Goal: Transaction & Acquisition: Purchase product/service

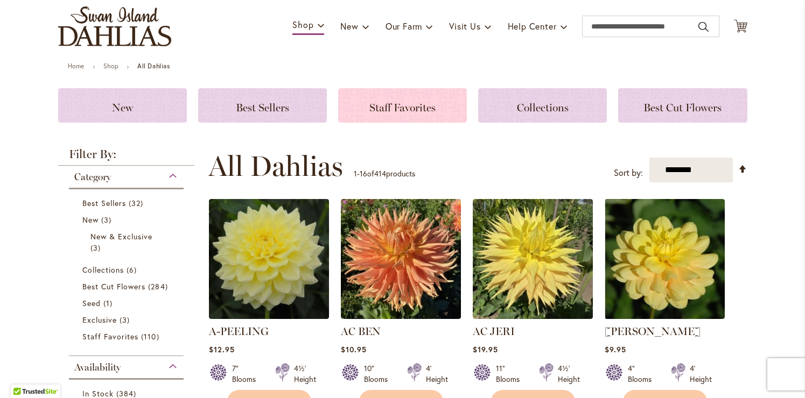
scroll to position [79, 0]
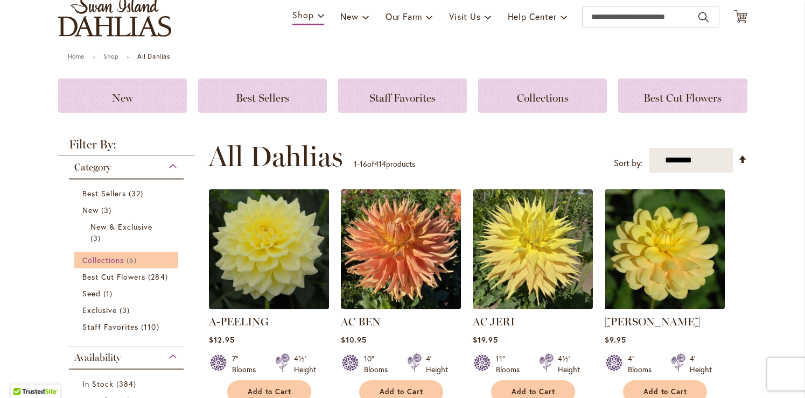
click at [117, 262] on span "Collections" at bounding box center [103, 260] width 42 height 10
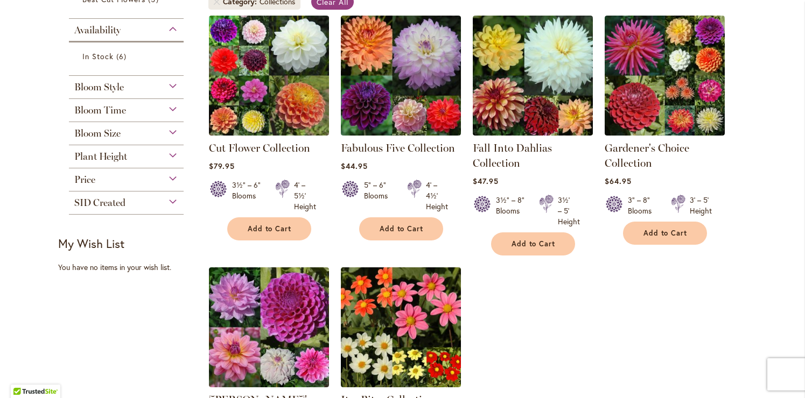
scroll to position [229, 0]
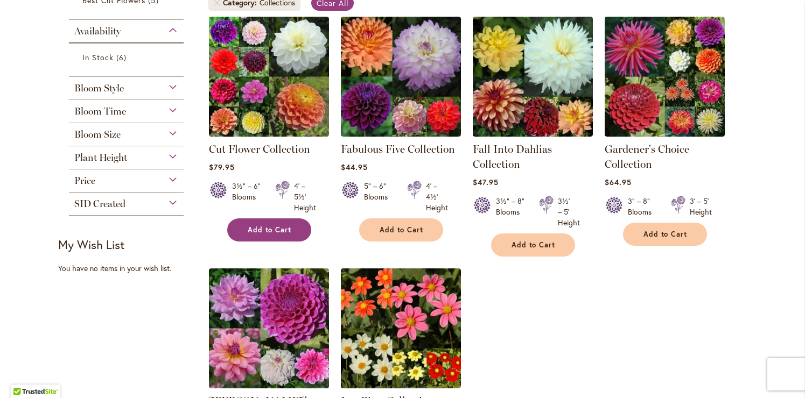
click at [264, 230] on span "Add to Cart" at bounding box center [270, 229] width 44 height 9
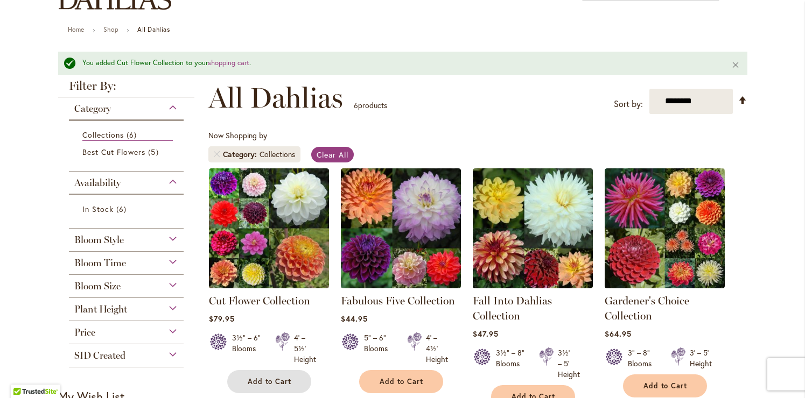
scroll to position [77, 0]
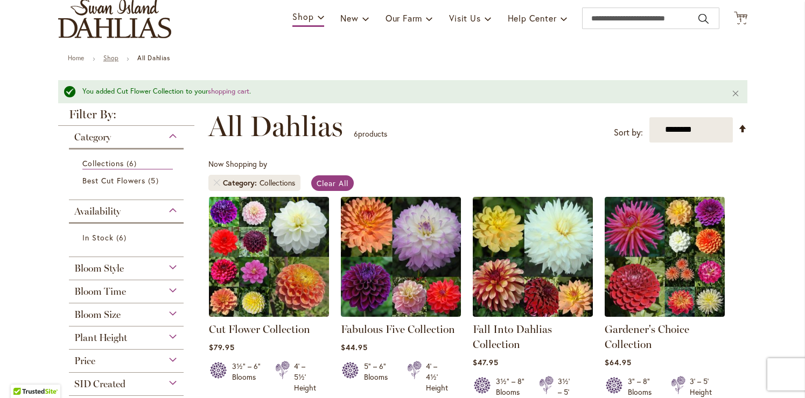
click at [109, 56] on link "Shop" at bounding box center [110, 58] width 15 height 8
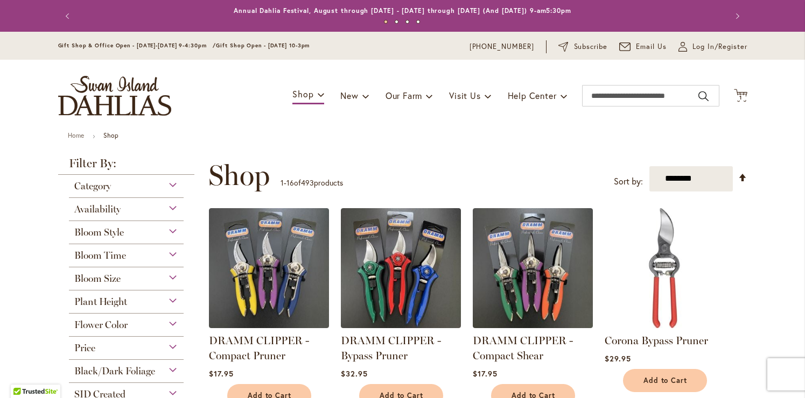
click at [125, 87] on img "store logo" at bounding box center [114, 96] width 113 height 40
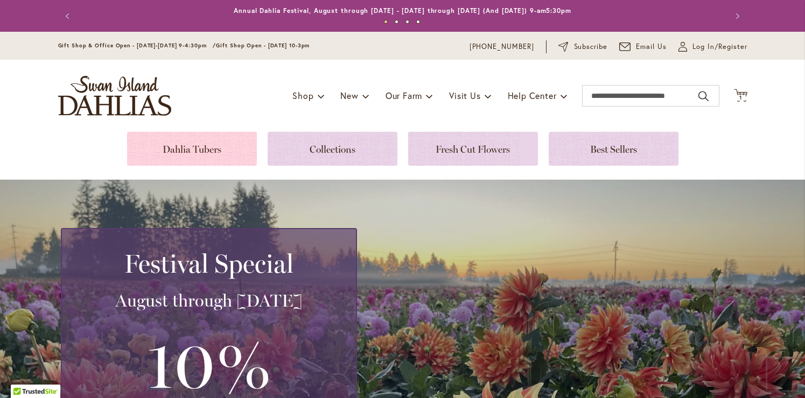
click at [208, 157] on link at bounding box center [192, 149] width 130 height 34
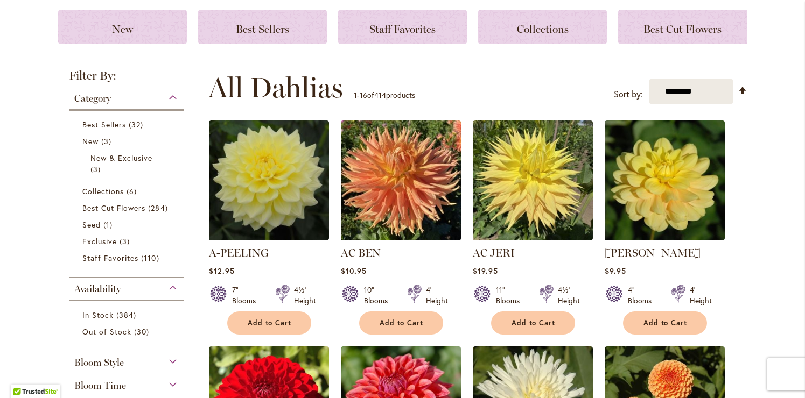
scroll to position [172, 0]
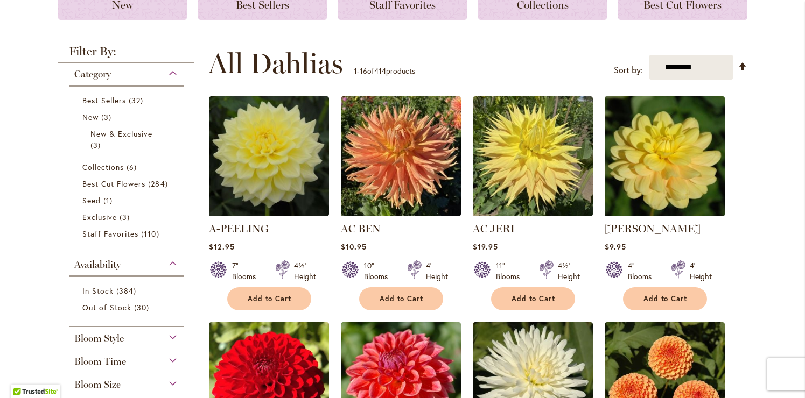
click at [668, 157] on img at bounding box center [664, 157] width 126 height 126
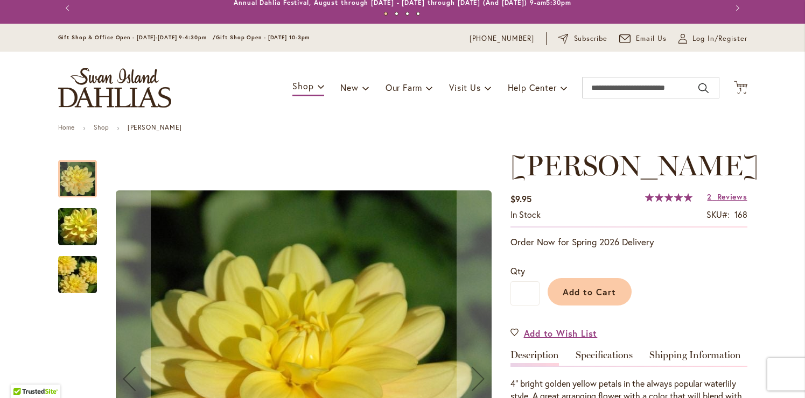
scroll to position [9, 0]
click at [86, 229] on img "AHOY MATEY" at bounding box center [77, 227] width 77 height 52
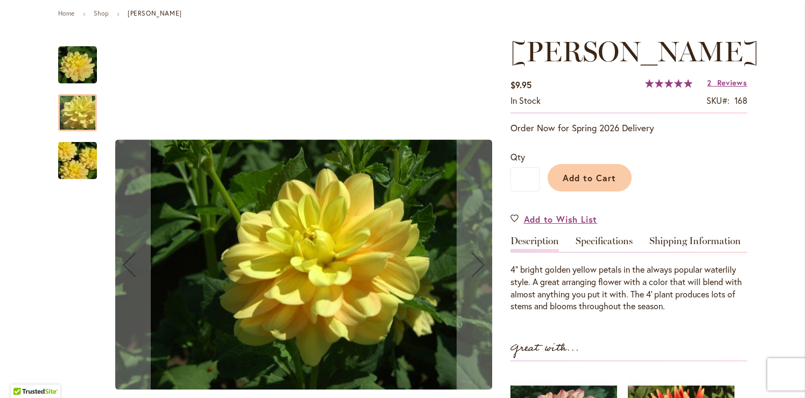
scroll to position [128, 0]
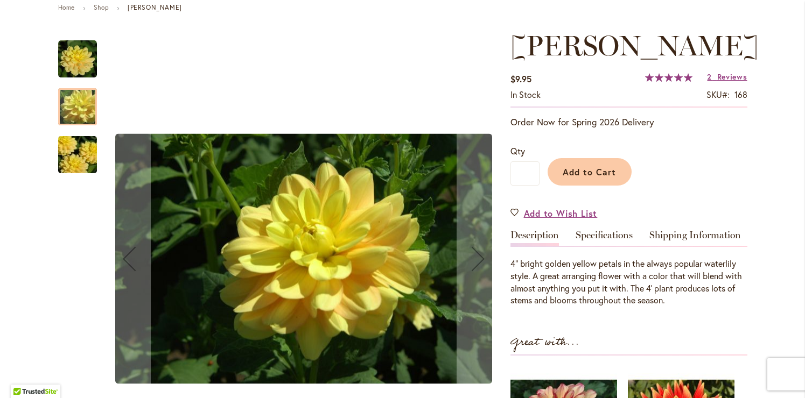
click at [81, 160] on img "AHOY MATEY" at bounding box center [77, 155] width 77 height 52
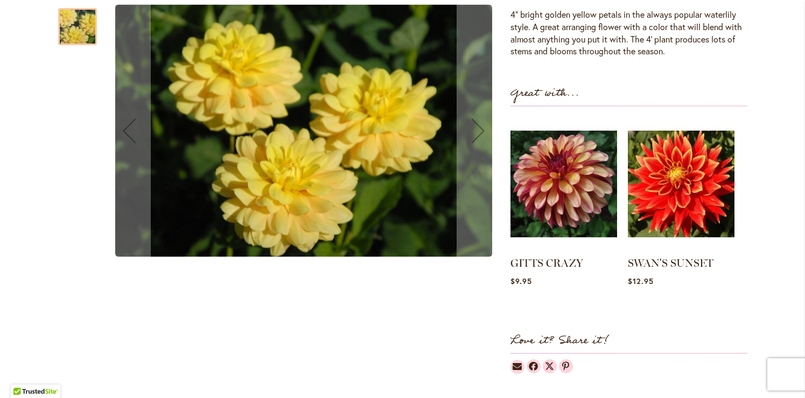
scroll to position [378, 0]
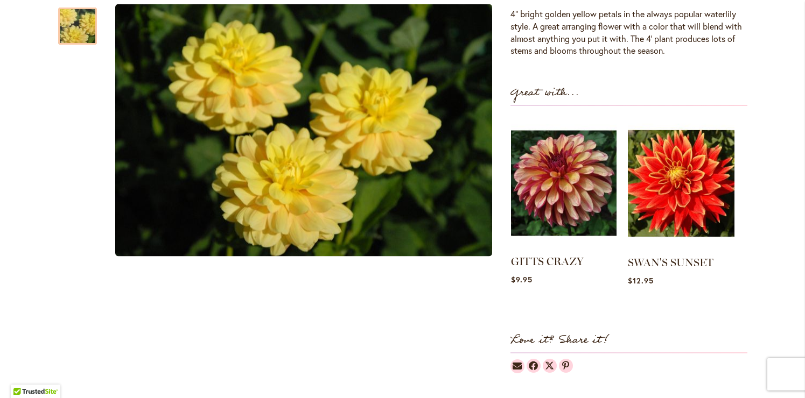
click at [564, 200] on img at bounding box center [563, 183] width 105 height 132
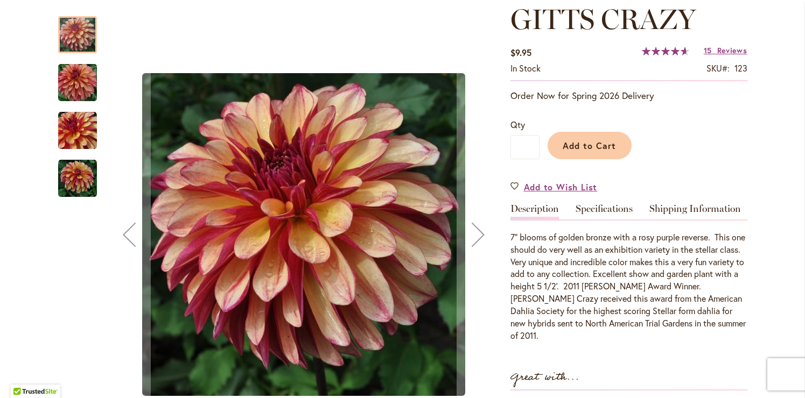
scroll to position [156, 0]
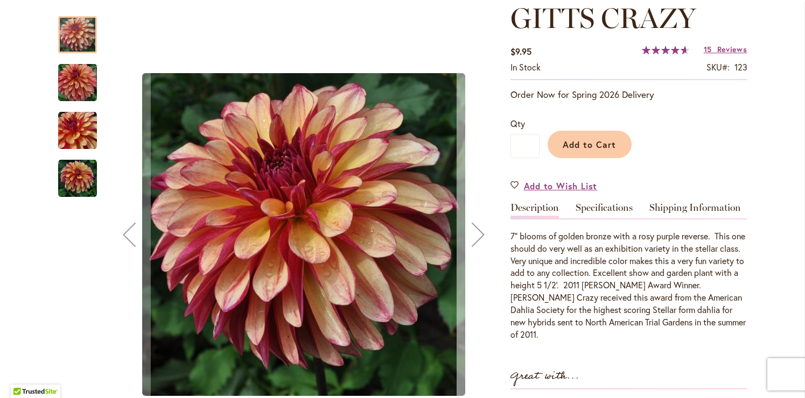
click at [478, 232] on div "Next" at bounding box center [477, 234] width 43 height 43
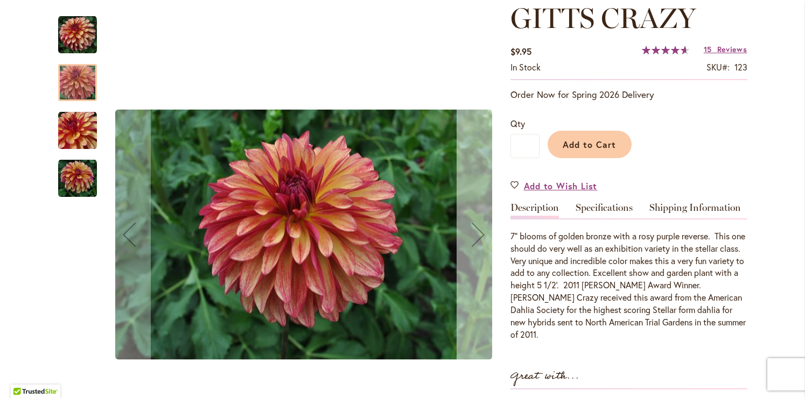
click at [478, 232] on div "Next" at bounding box center [477, 234] width 43 height 43
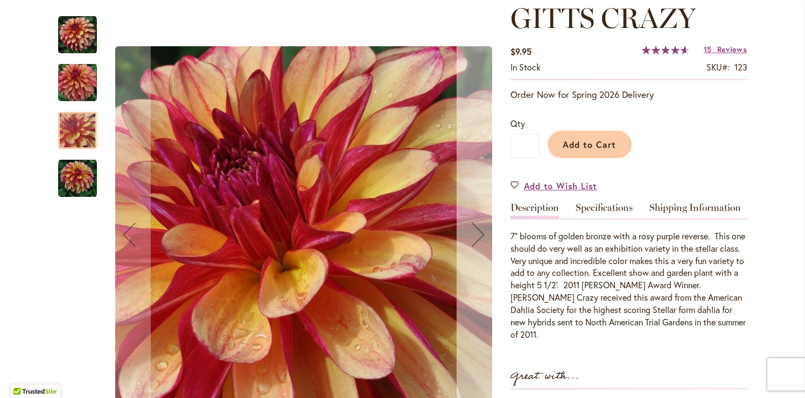
click at [478, 232] on div "Next" at bounding box center [477, 234] width 43 height 43
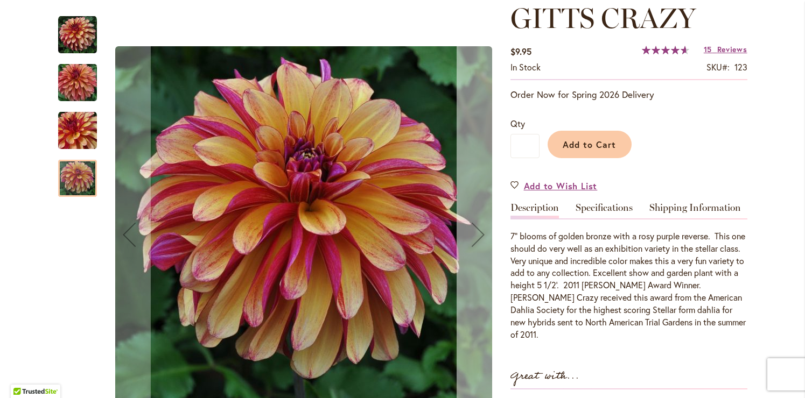
click at [478, 232] on div "Next" at bounding box center [477, 234] width 43 height 43
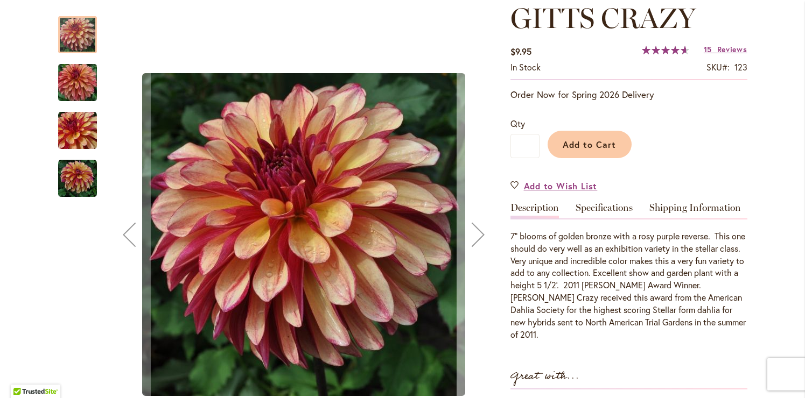
click at [478, 232] on div "Next" at bounding box center [477, 234] width 43 height 43
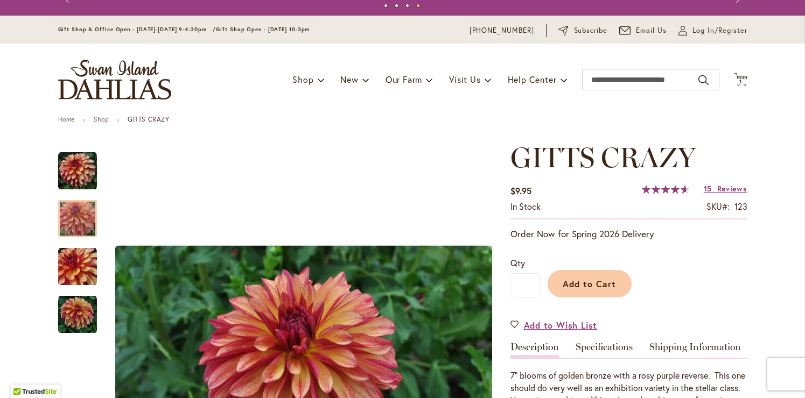
scroll to position [0, 0]
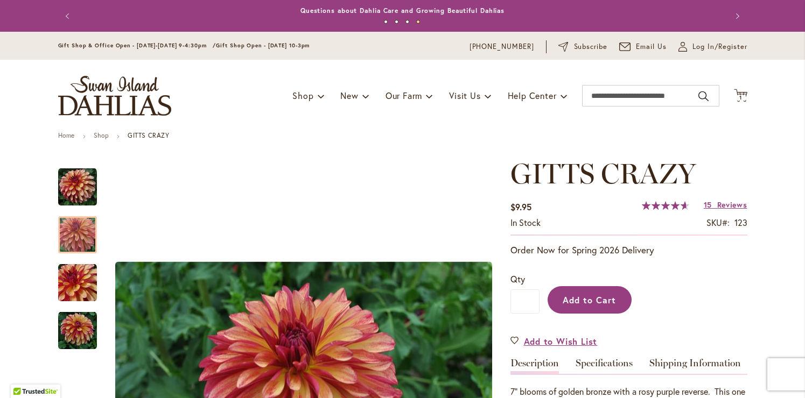
click at [597, 310] on button "Add to Cart" at bounding box center [589, 299] width 84 height 27
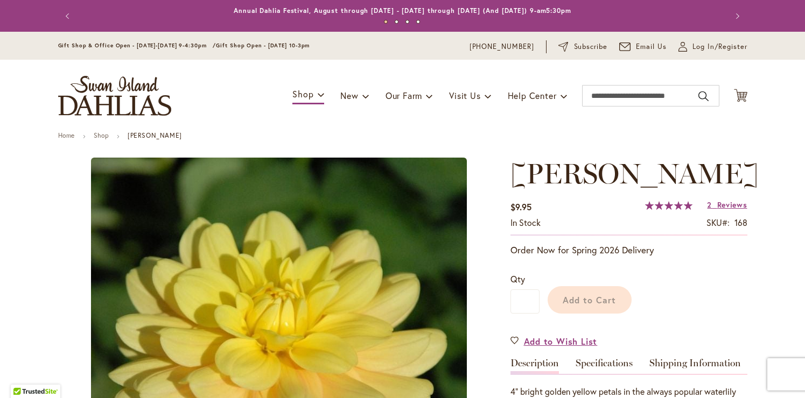
scroll to position [378, 0]
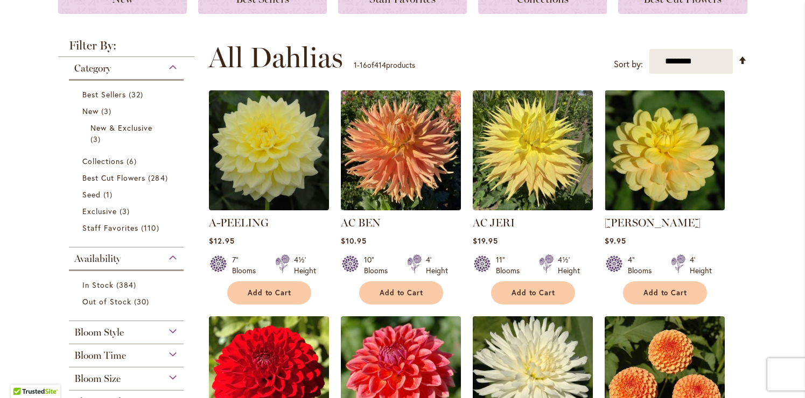
scroll to position [163, 0]
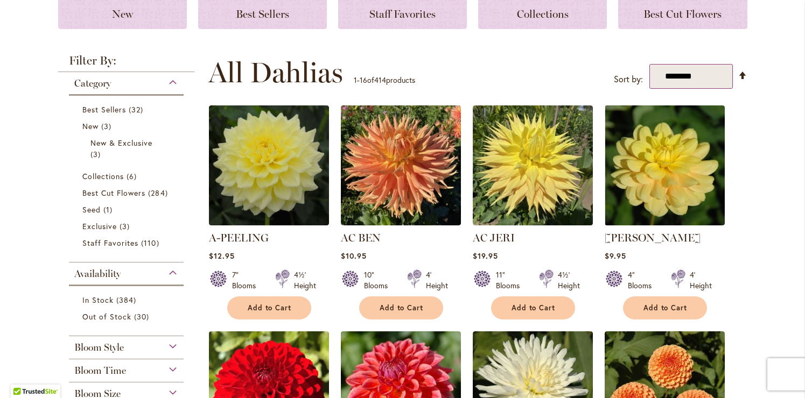
select select "*****"
click option "*****" at bounding box center [0, 0] width 0 height 0
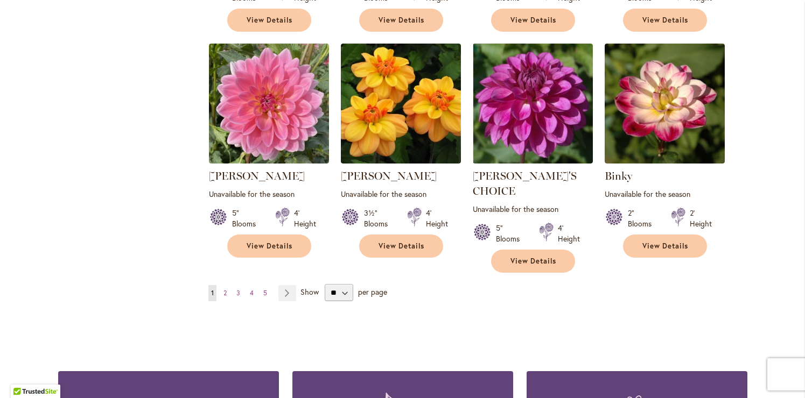
scroll to position [910, 0]
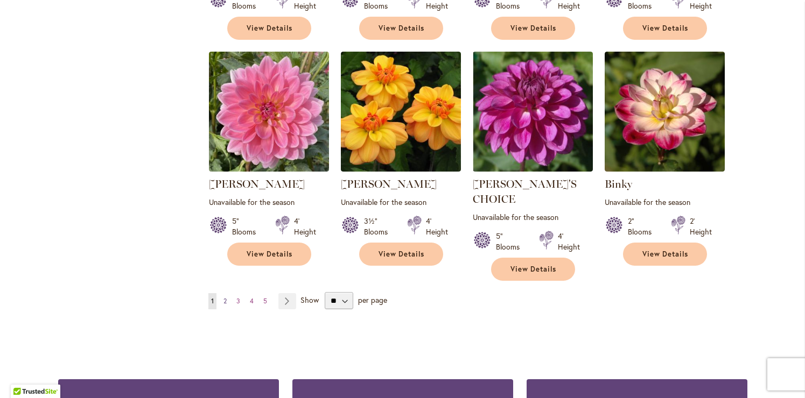
click at [224, 297] on span "2" at bounding box center [224, 301] width 3 height 8
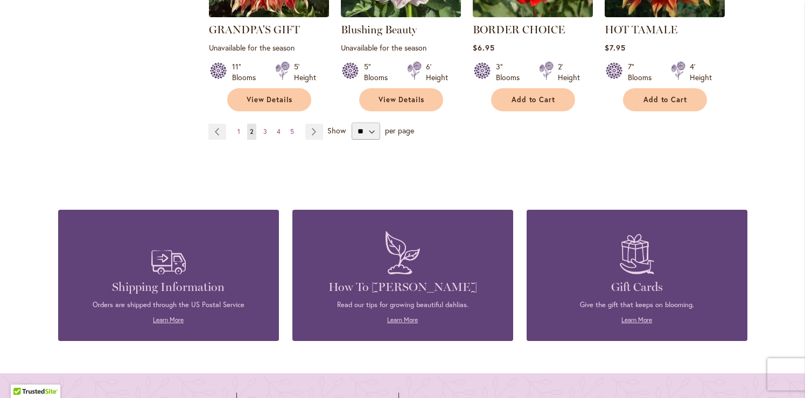
scroll to position [1077, 0]
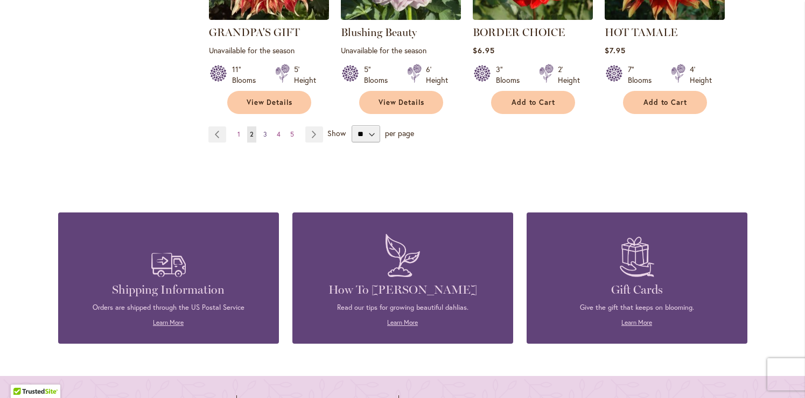
click at [264, 130] on span "3" at bounding box center [265, 134] width 4 height 8
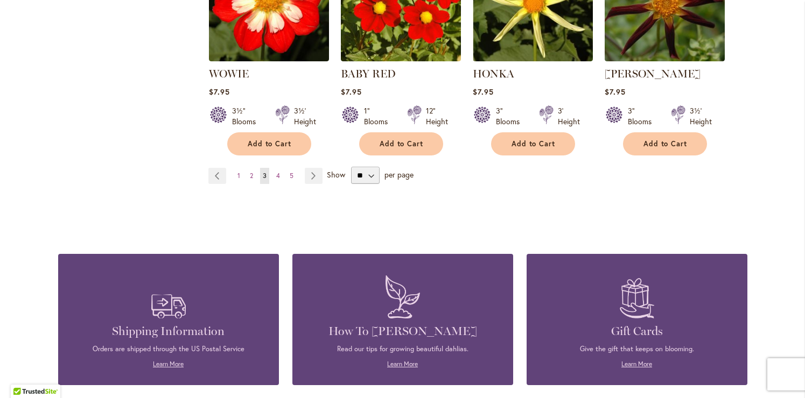
scroll to position [1018, 0]
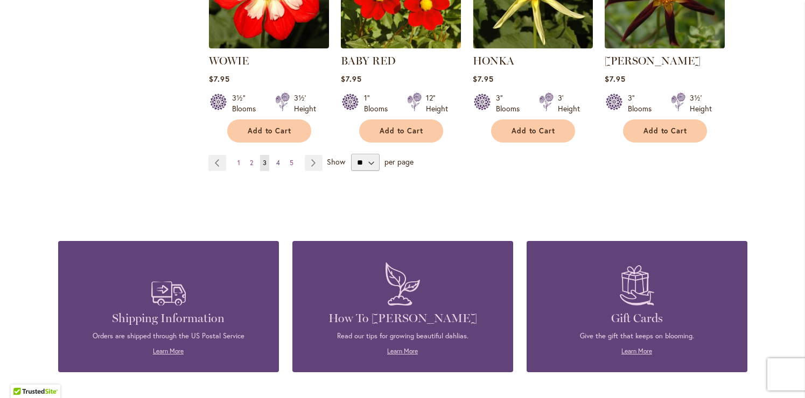
click at [280, 162] on link "Page 4" at bounding box center [277, 163] width 9 height 16
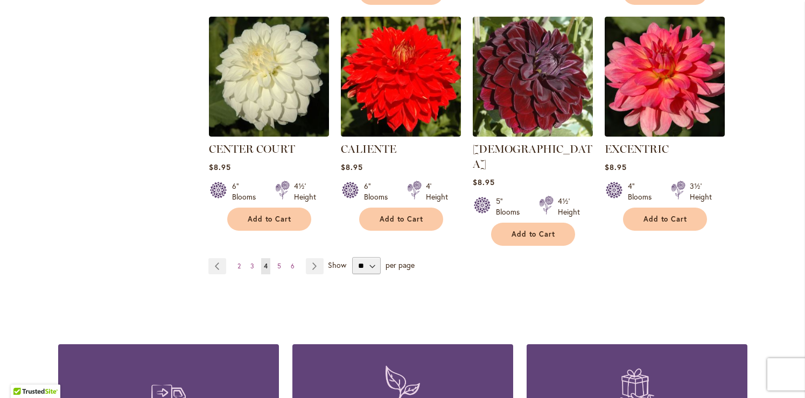
scroll to position [982, 0]
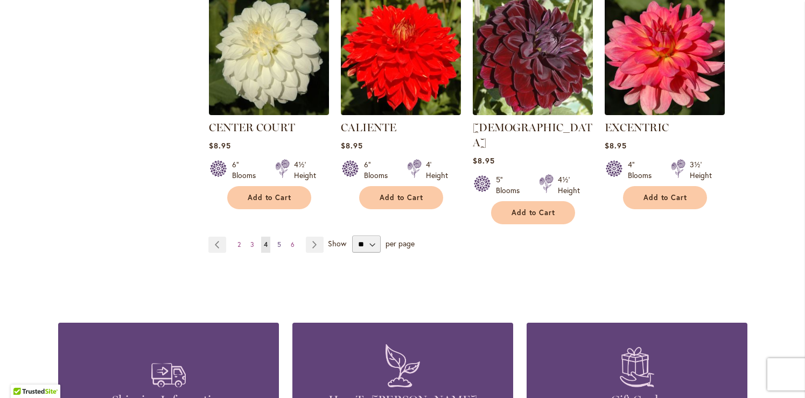
click at [281, 237] on link "Page 5" at bounding box center [278, 245] width 9 height 16
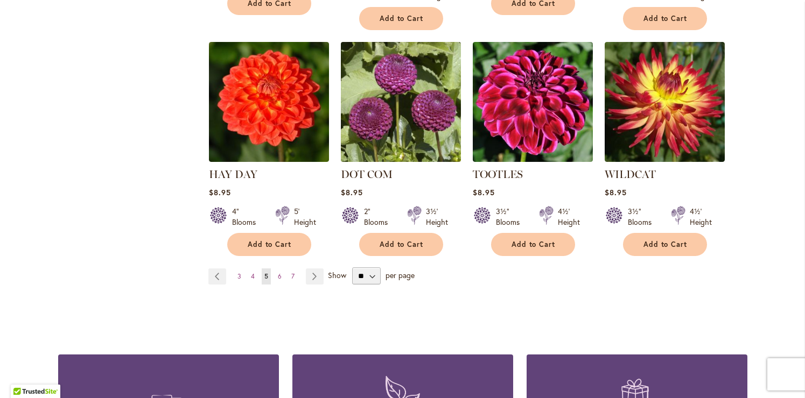
scroll to position [958, 0]
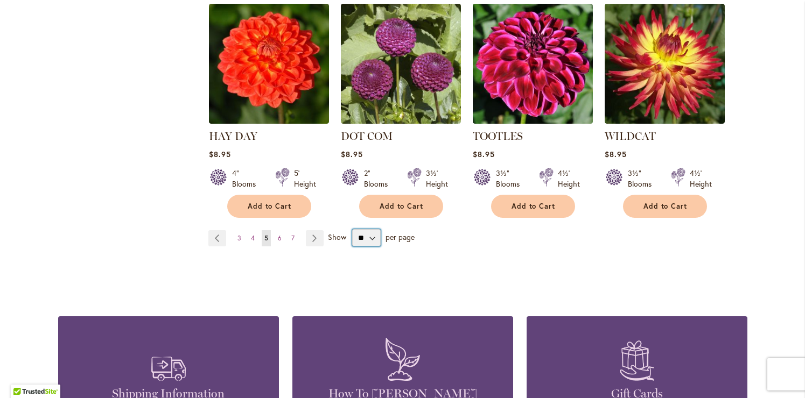
select select "**"
click option "**" at bounding box center [0, 0] width 0 height 0
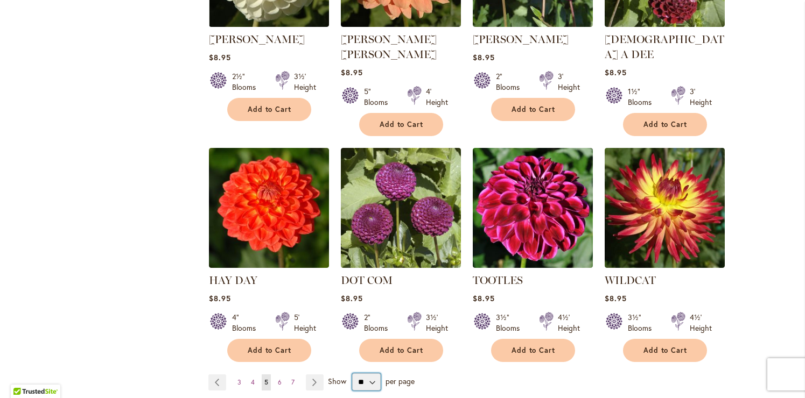
scroll to position [740, 0]
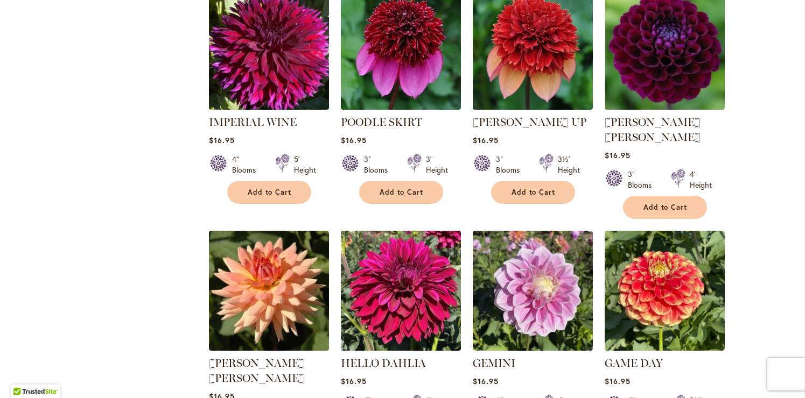
scroll to position [3600, 0]
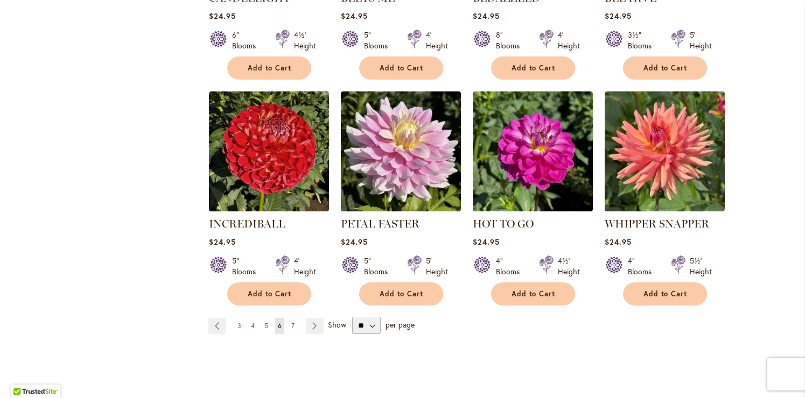
scroll to position [3591, 0]
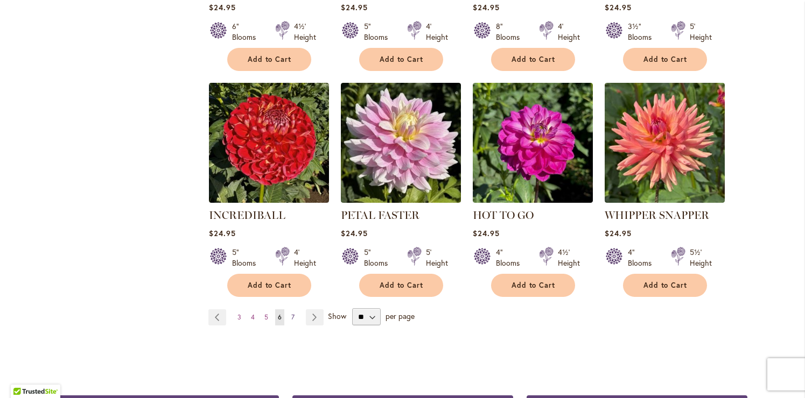
click at [293, 313] on span "7" at bounding box center [292, 317] width 3 height 8
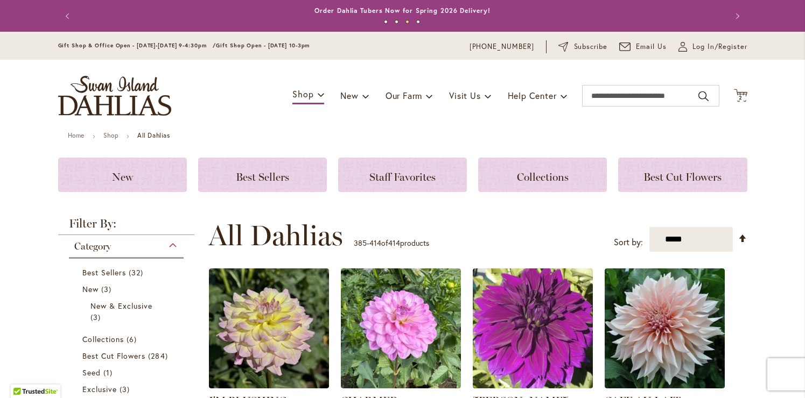
click at [752, 100] on div "Toggle Nav Shop Dahlia Tubers Collections Fresh Cut Dahlias Gardening Supplies …" at bounding box center [402, 96] width 710 height 72
click at [751, 100] on div "Toggle Nav Shop Dahlia Tubers Collections Fresh Cut Dahlias Gardening Supplies …" at bounding box center [402, 96] width 710 height 72
click at [750, 100] on div "Toggle Nav Shop Dahlia Tubers Collections Fresh Cut Dahlias Gardening Supplies …" at bounding box center [402, 96] width 710 height 72
click at [744, 96] on span "2 2 items" at bounding box center [740, 97] width 11 height 5
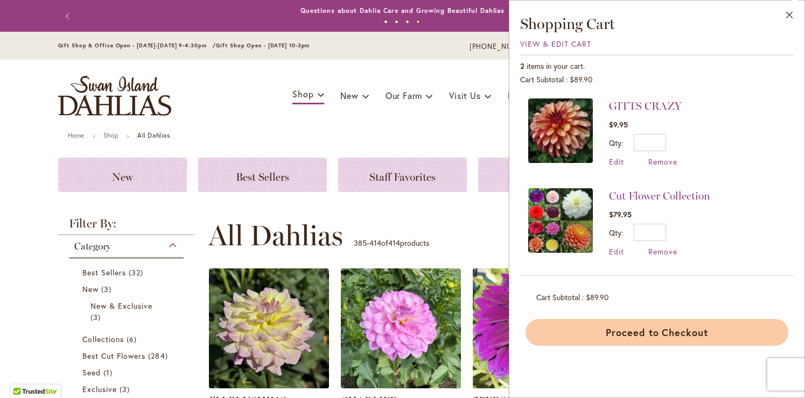
click at [618, 331] on button "Proceed to Checkout" at bounding box center [656, 332] width 263 height 27
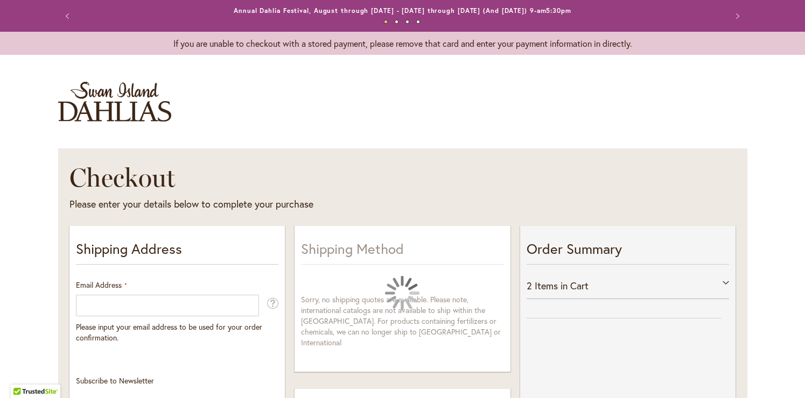
select select "**"
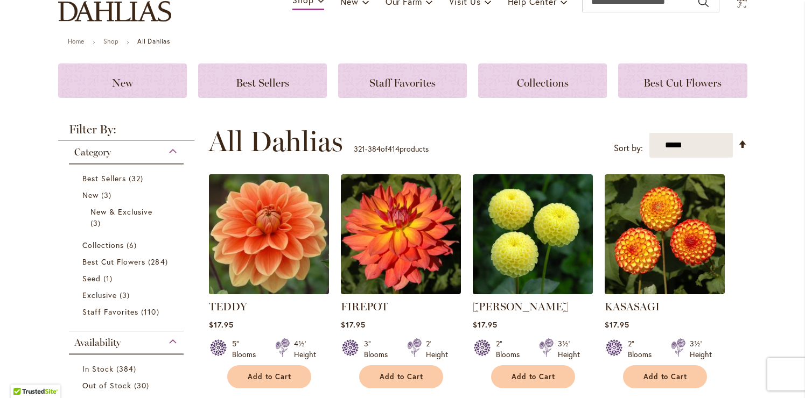
scroll to position [117, 0]
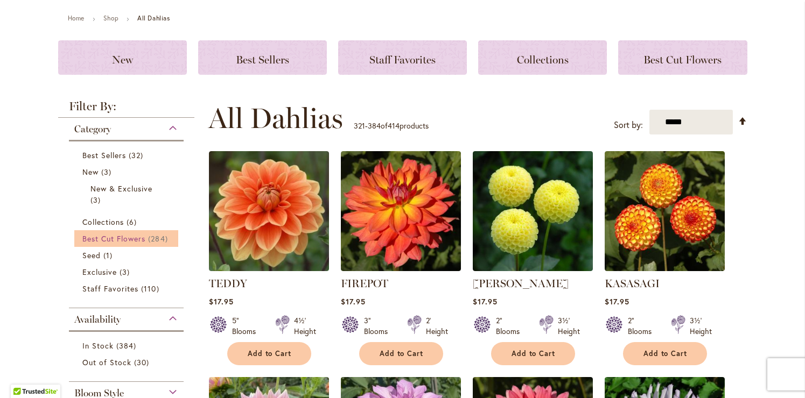
click at [135, 240] on span "Best Cut Flowers" at bounding box center [113, 239] width 63 height 10
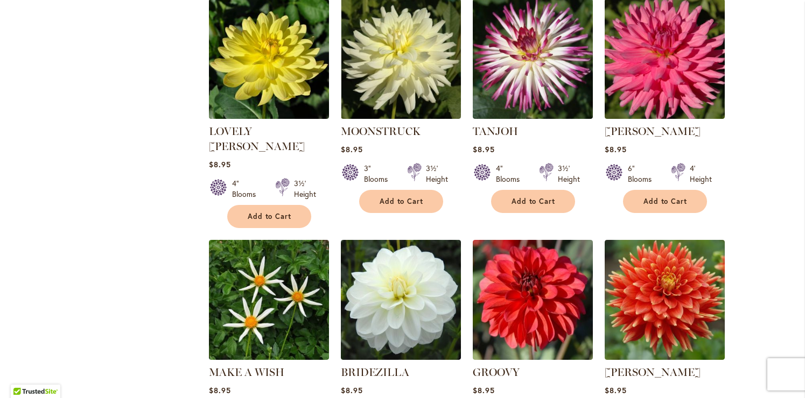
scroll to position [3503, 0]
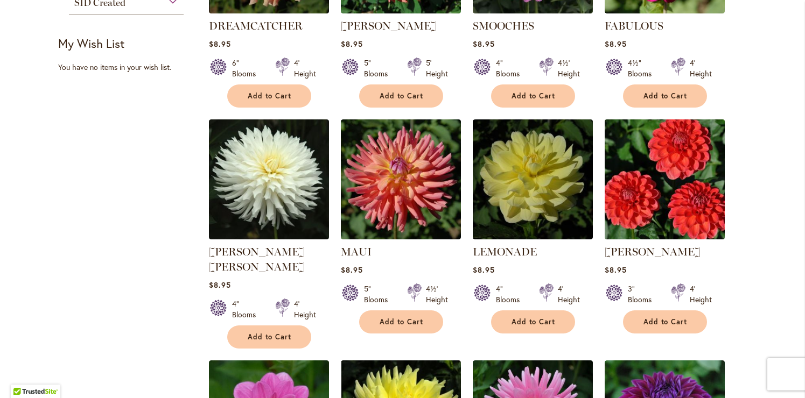
scroll to position [612, 0]
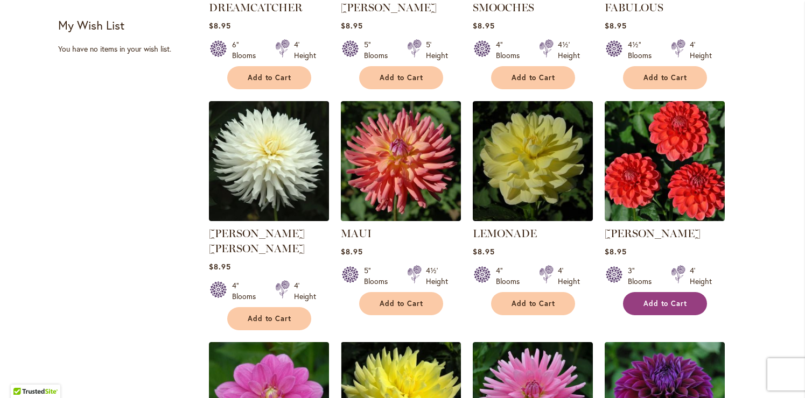
click at [646, 299] on span "Add to Cart" at bounding box center [665, 303] width 44 height 9
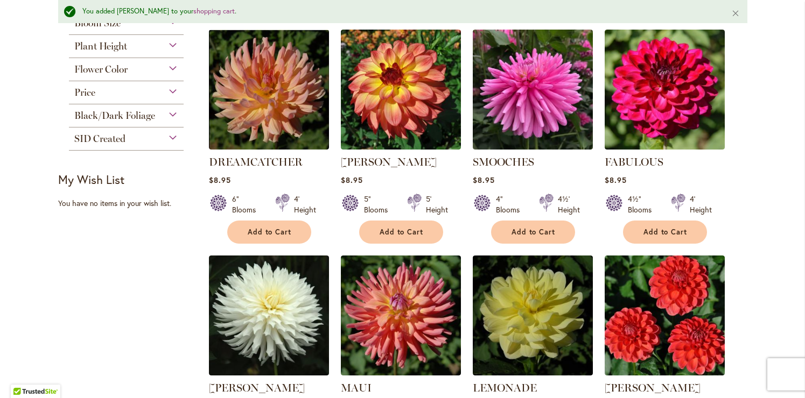
scroll to position [0, 0]
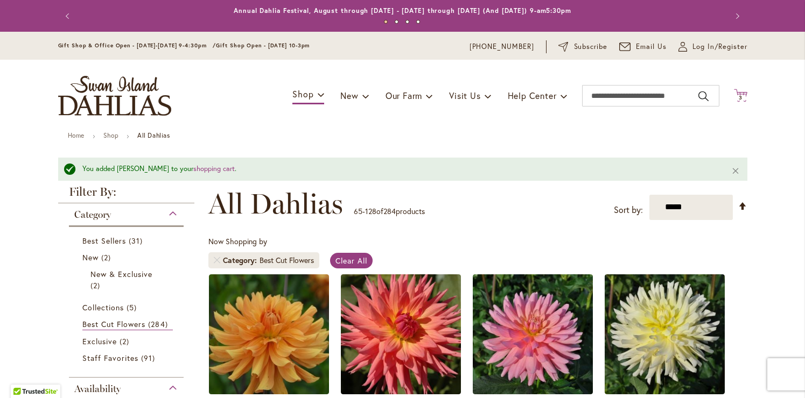
click at [741, 98] on span "3" at bounding box center [740, 97] width 4 height 7
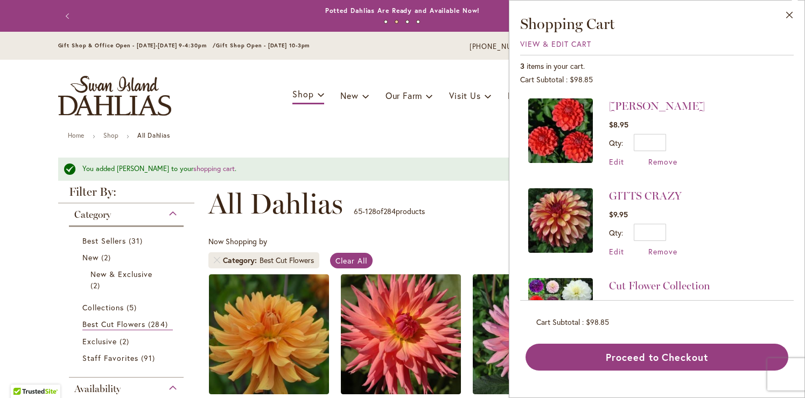
click at [351, 138] on ul "Home Shop All Dahlias" at bounding box center [402, 137] width 669 height 10
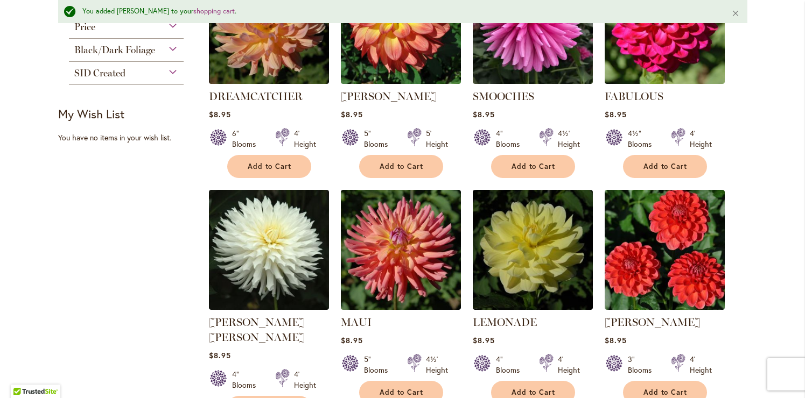
scroll to position [553, 0]
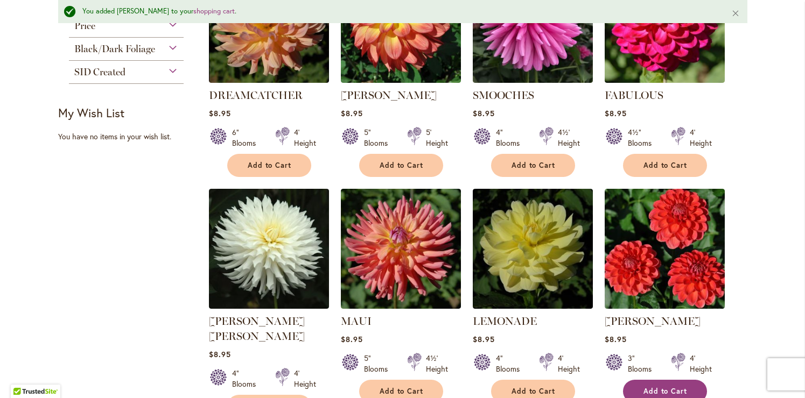
click at [659, 387] on span "Add to Cart" at bounding box center [665, 391] width 44 height 9
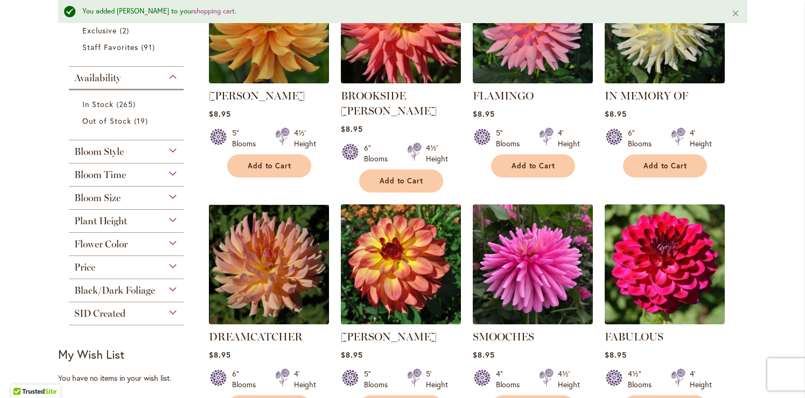
scroll to position [0, 0]
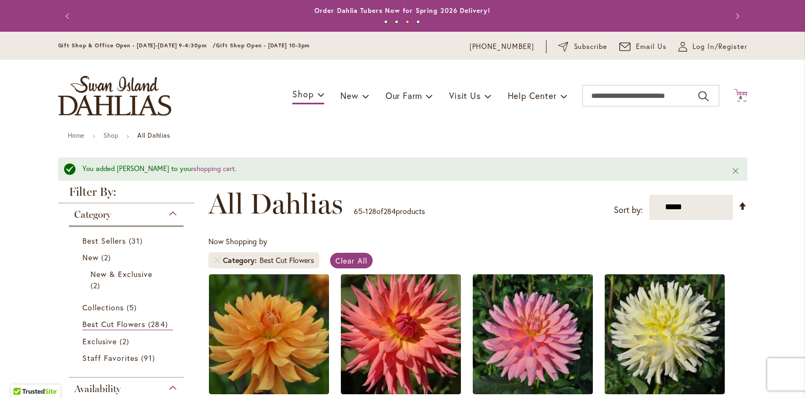
click at [744, 96] on span "4 4 items" at bounding box center [740, 97] width 11 height 5
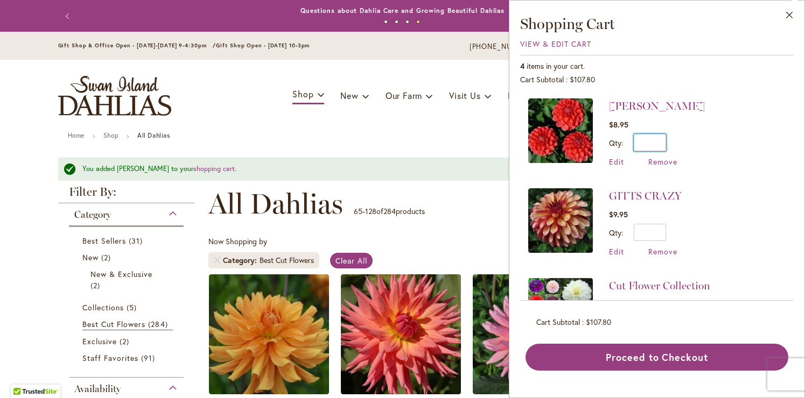
drag, startPoint x: 653, startPoint y: 145, endPoint x: 686, endPoint y: 135, distance: 33.7
click at [666, 135] on input "*" at bounding box center [649, 142] width 32 height 17
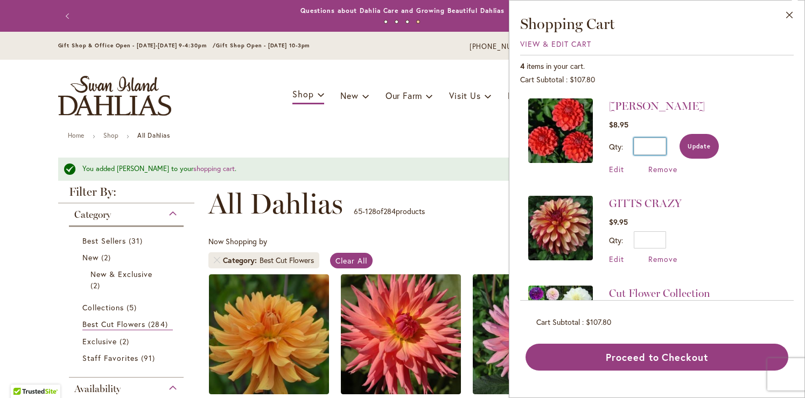
type input "*"
click at [683, 144] on button "Update" at bounding box center [698, 146] width 39 height 25
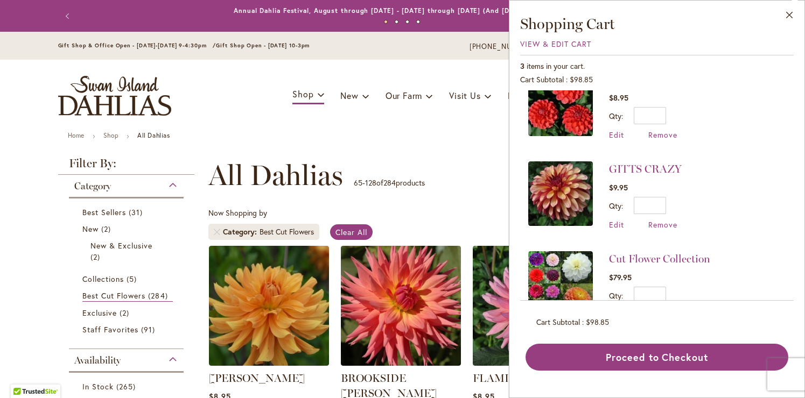
scroll to position [1, 0]
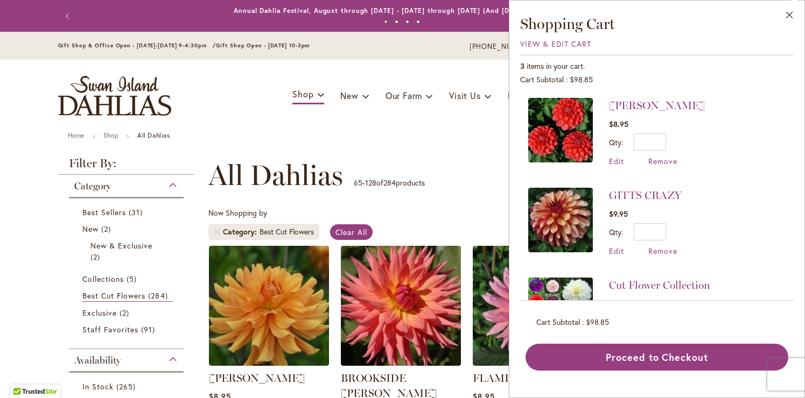
click at [428, 125] on div "Toggle Nav Shop Dahlia Tubers Collections Fresh Cut Dahlias Gardening Supplies …" at bounding box center [402, 96] width 710 height 72
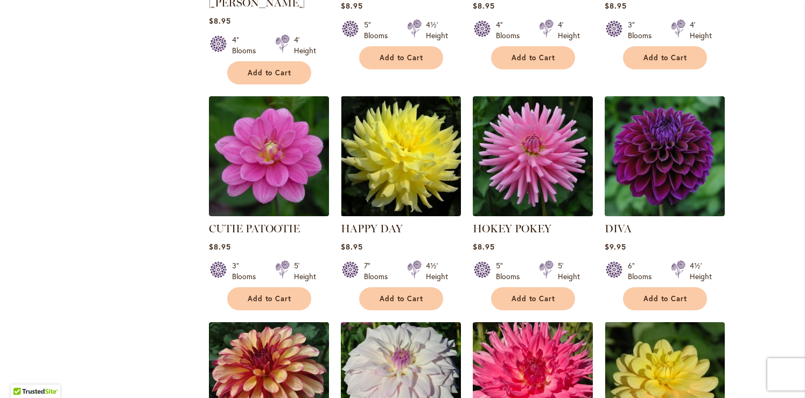
scroll to position [859, 0]
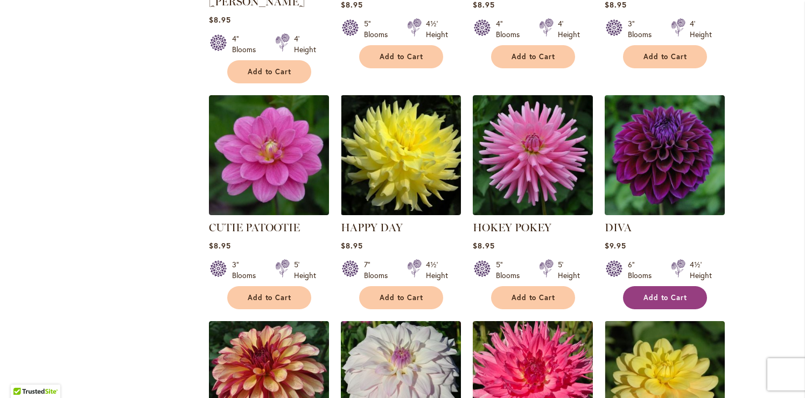
click at [653, 293] on span "Add to Cart" at bounding box center [665, 297] width 44 height 9
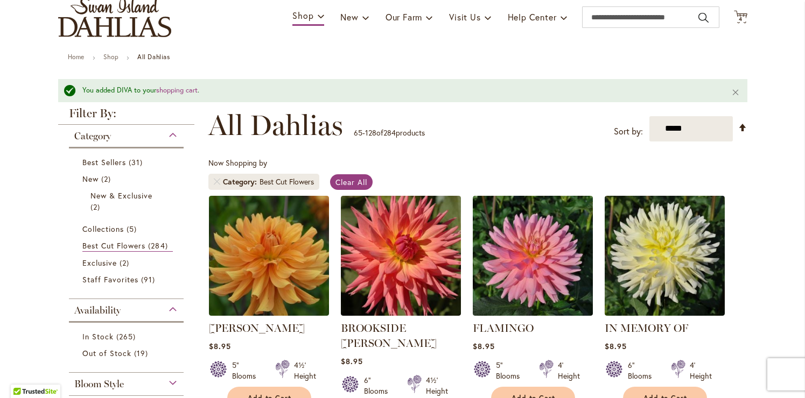
scroll to position [0, 0]
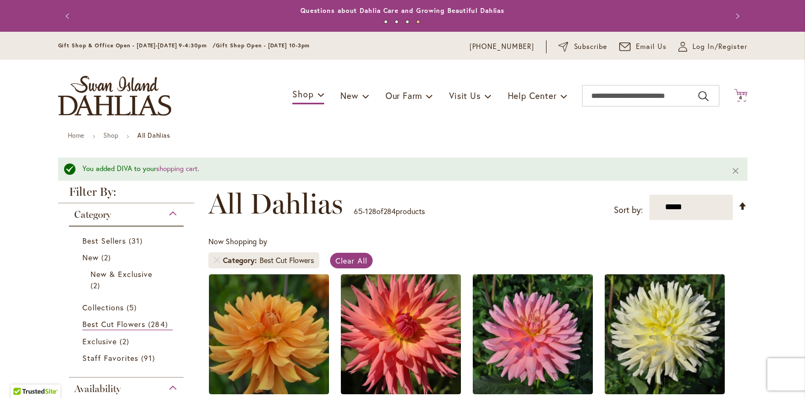
click at [742, 96] on span "4 4 items" at bounding box center [740, 97] width 11 height 5
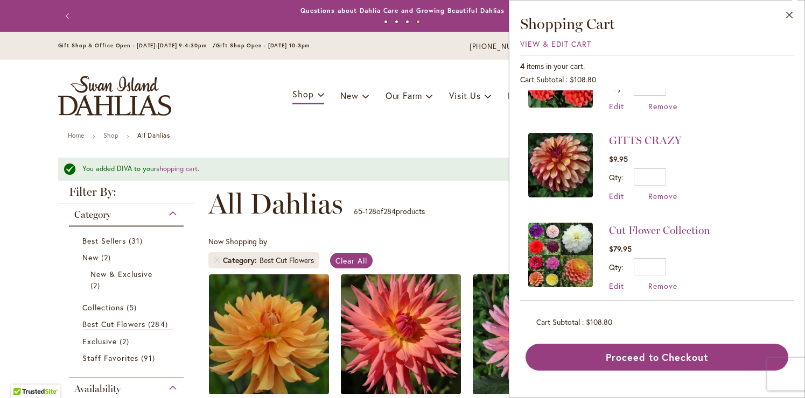
scroll to position [155, 0]
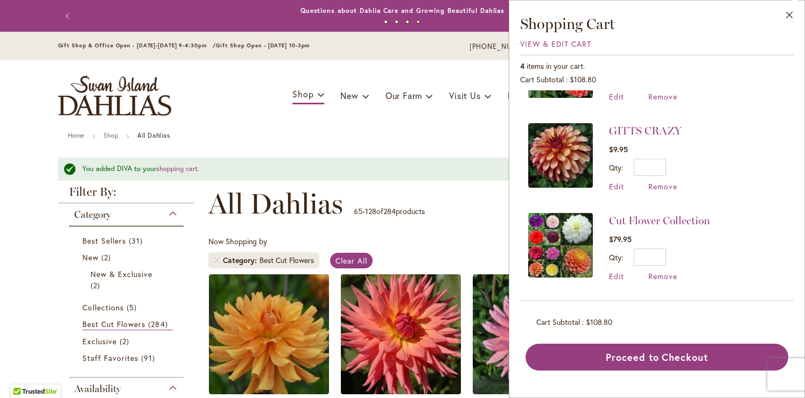
click at [559, 234] on img at bounding box center [560, 245] width 65 height 65
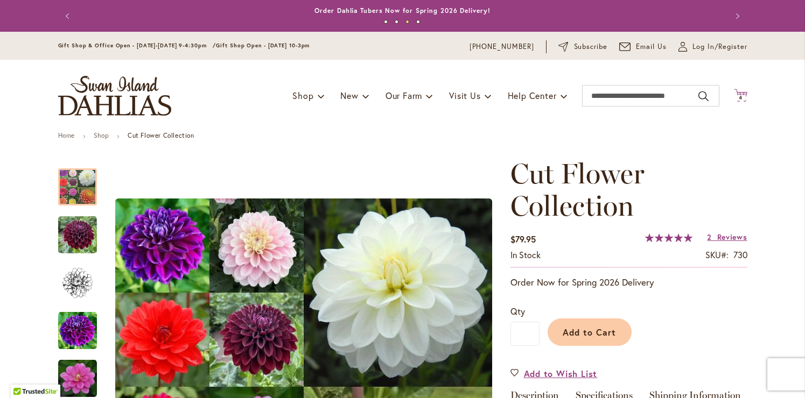
click at [740, 93] on icon "Cart .cls-1 { fill: #231f20; }" at bounding box center [739, 95] width 13 height 13
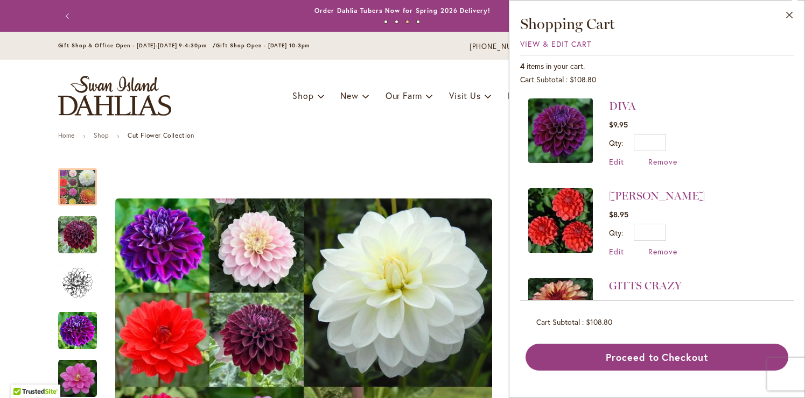
scroll to position [155, 0]
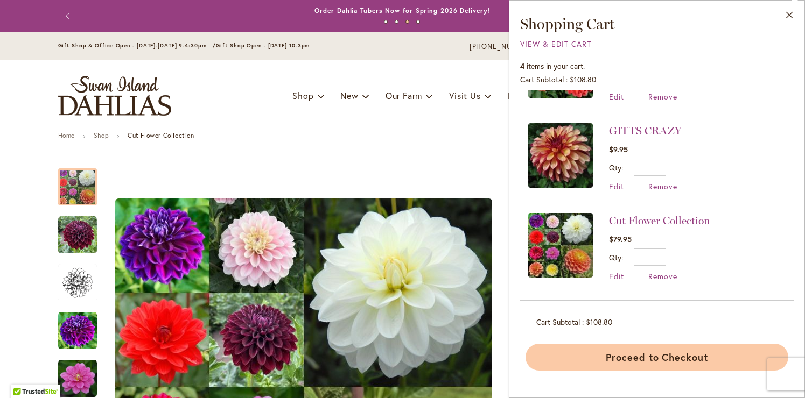
click at [603, 355] on button "Proceed to Checkout" at bounding box center [656, 357] width 263 height 27
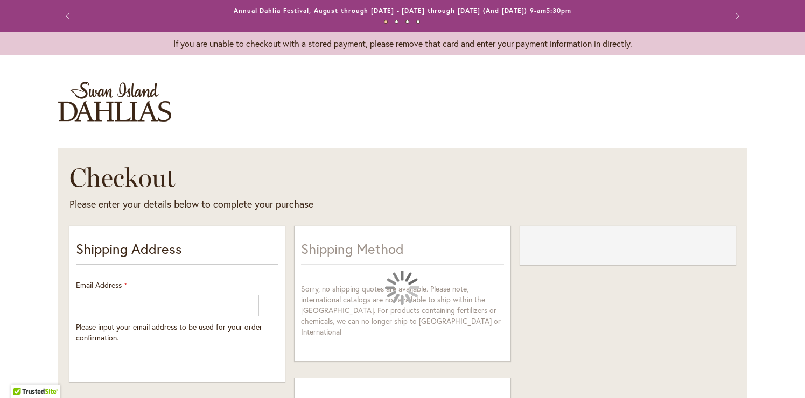
select select "**"
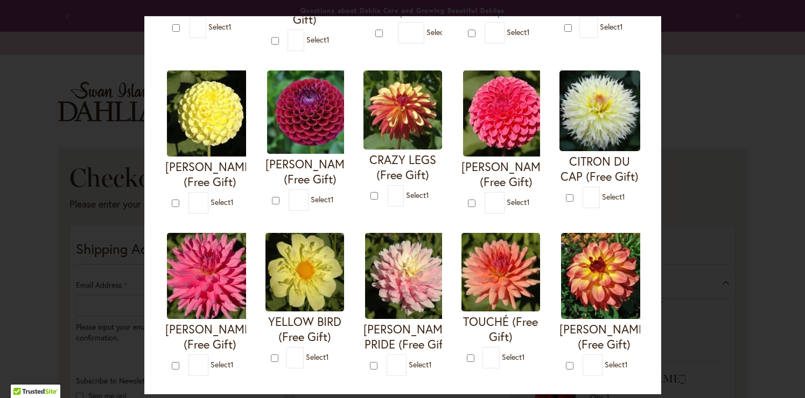
scroll to position [210, 0]
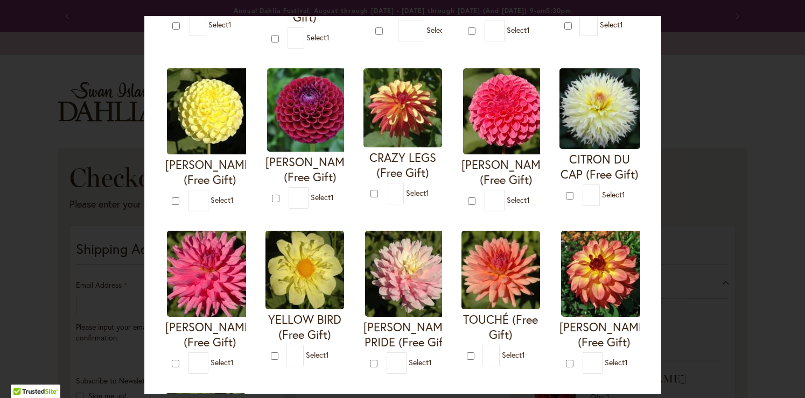
click at [501, 274] on img at bounding box center [500, 270] width 79 height 79
type input "*"
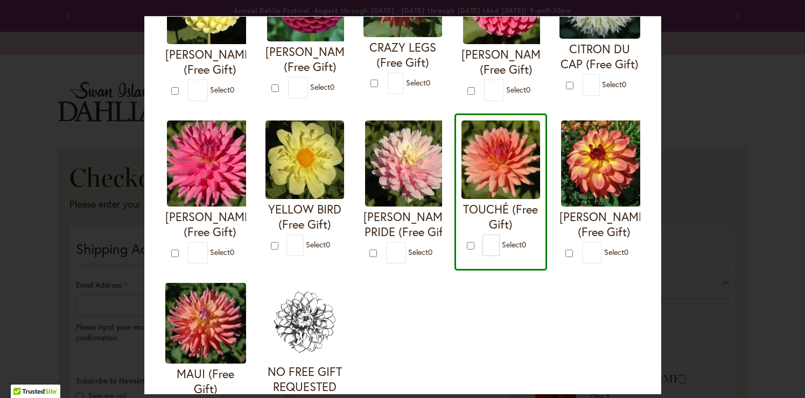
scroll to position [420, 0]
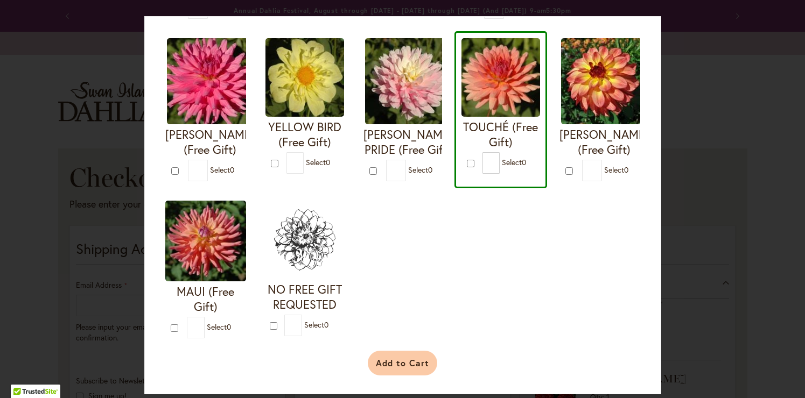
click at [411, 358] on button "Add to Cart" at bounding box center [402, 363] width 69 height 25
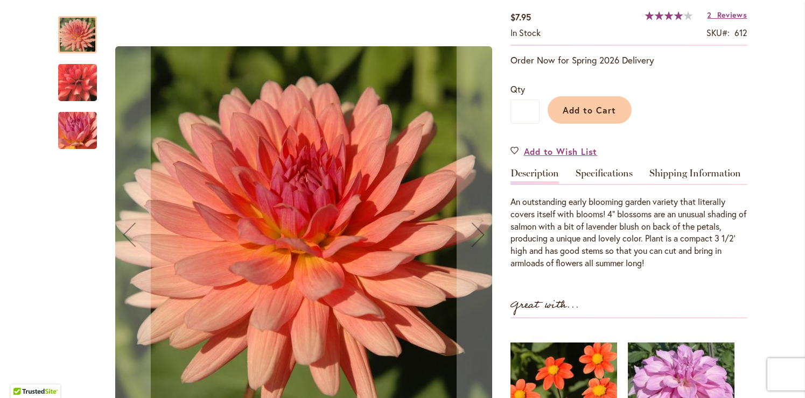
scroll to position [188, 0]
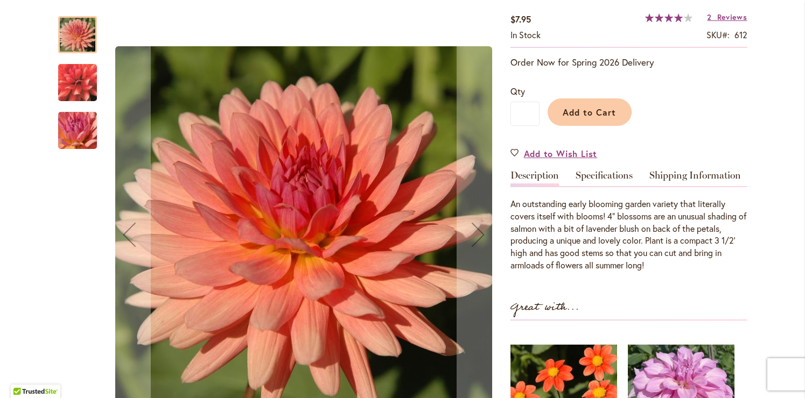
click at [73, 89] on img "TOUCHE'" at bounding box center [77, 83] width 77 height 72
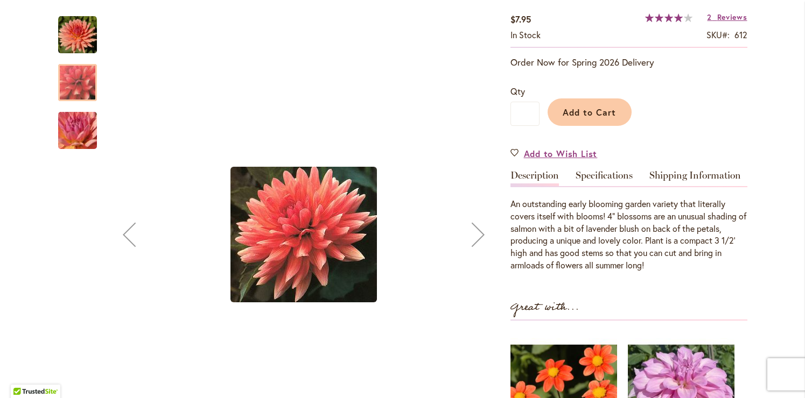
click at [75, 121] on img "TOUCHE'" at bounding box center [77, 131] width 77 height 58
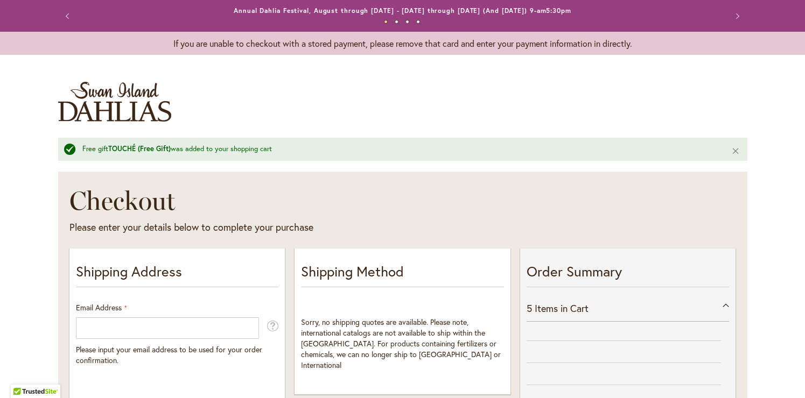
select select "**"
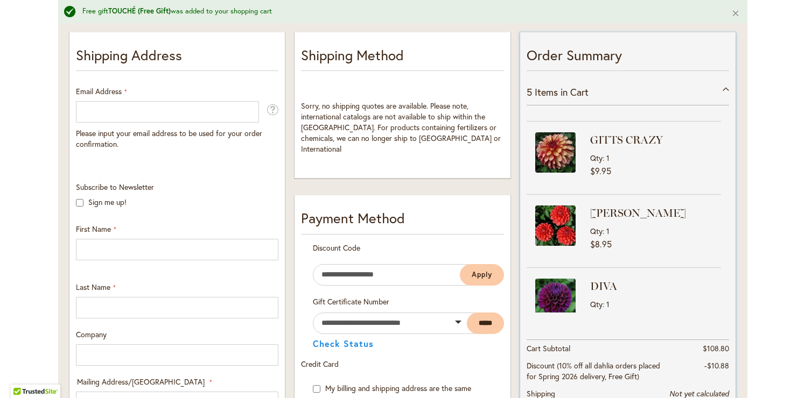
scroll to position [53, 0]
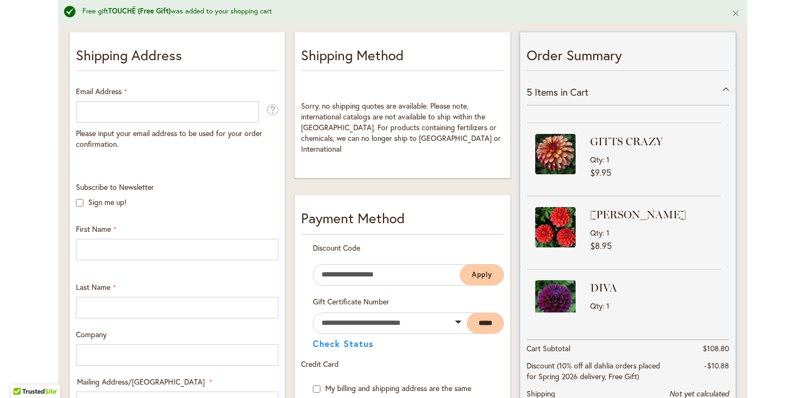
click at [596, 160] on span "Qty" at bounding box center [596, 159] width 12 height 10
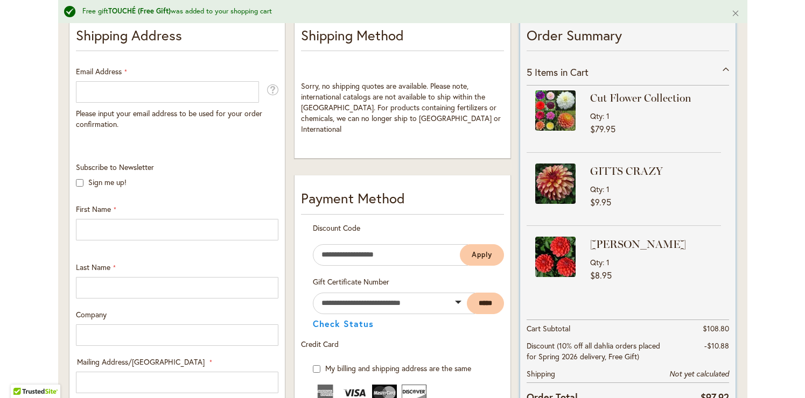
scroll to position [0, 0]
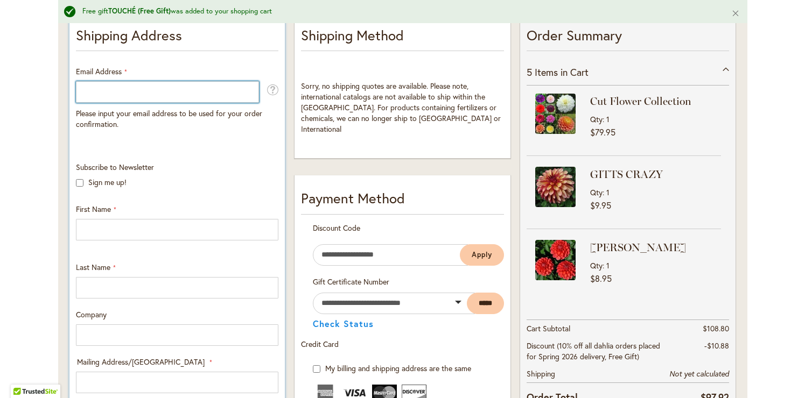
click at [135, 96] on input "Email Address" at bounding box center [167, 92] width 183 height 22
type input "**********"
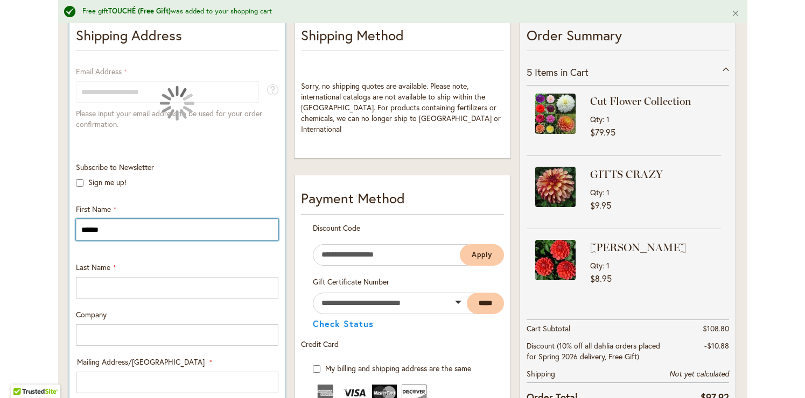
type input "******"
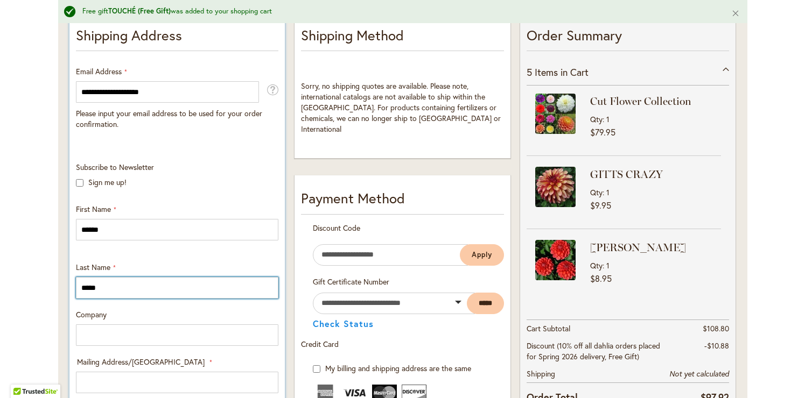
type input "*****"
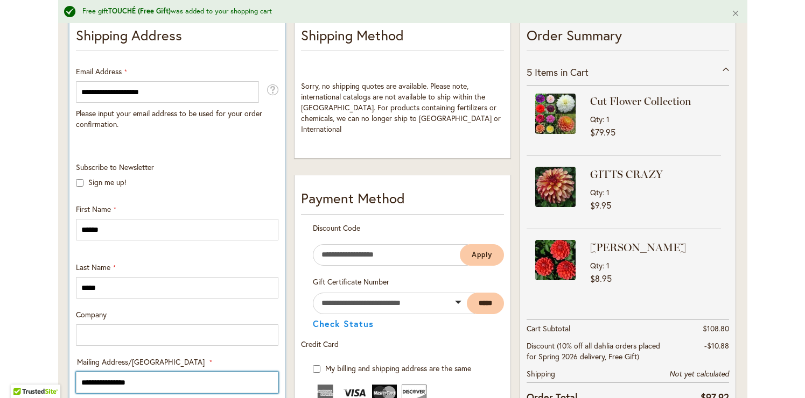
type input "**********"
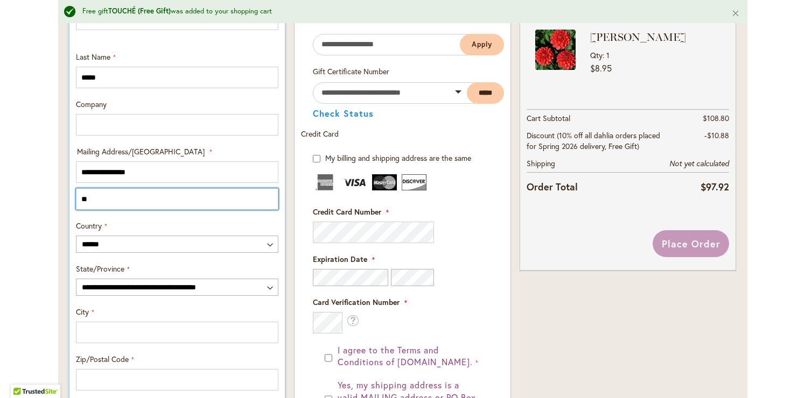
type input "*"
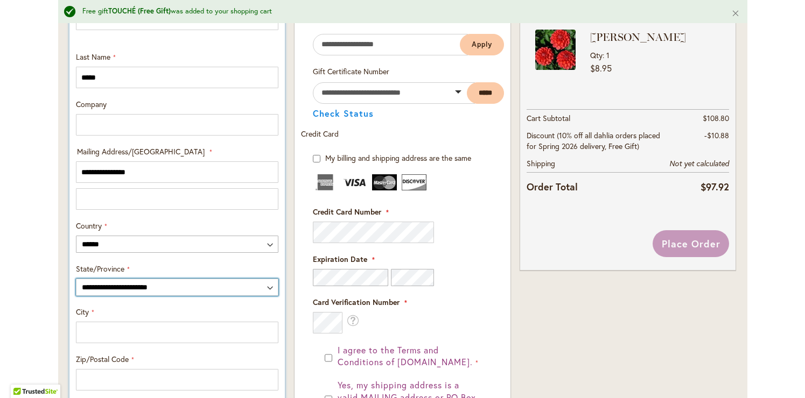
select select "**"
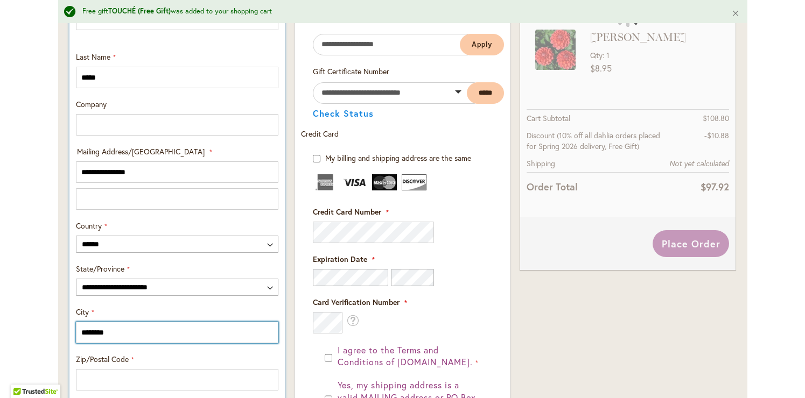
type input "********"
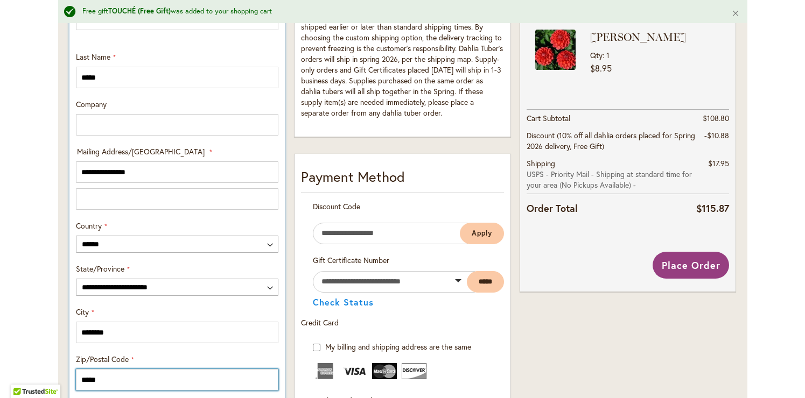
scroll to position [585, 0]
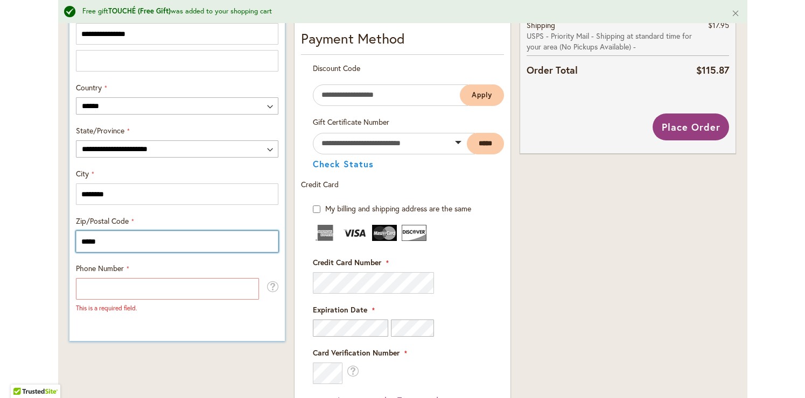
type input "*****"
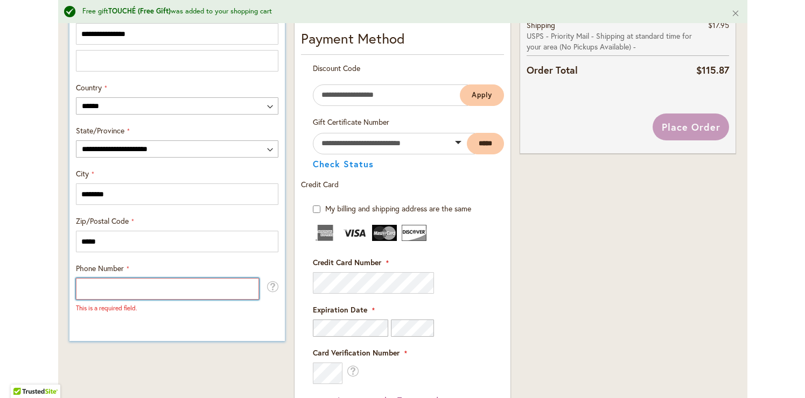
click at [128, 289] on input "Phone Number" at bounding box center [167, 289] width 183 height 22
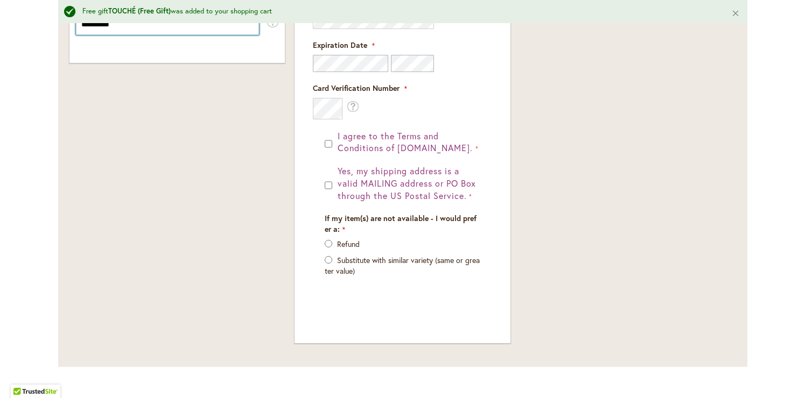
scroll to position [855, 0]
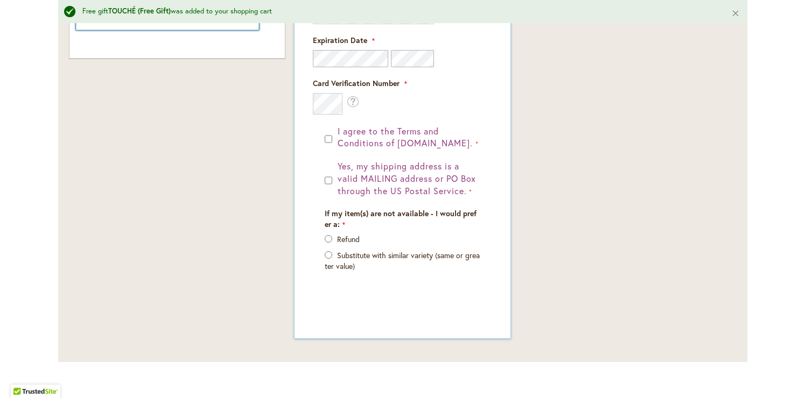
type input "**********"
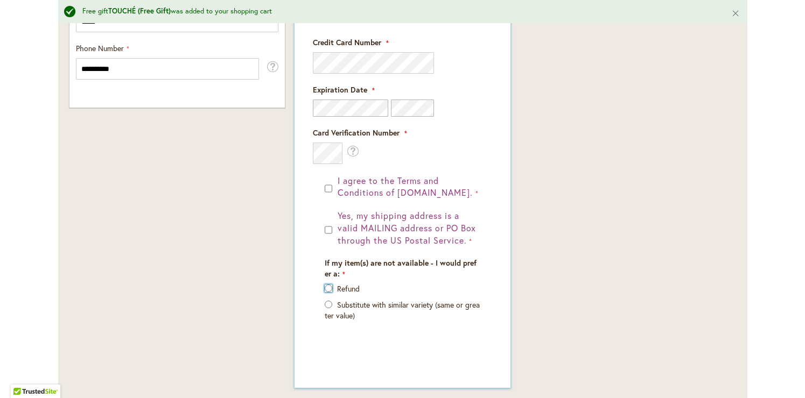
scroll to position [801, 0]
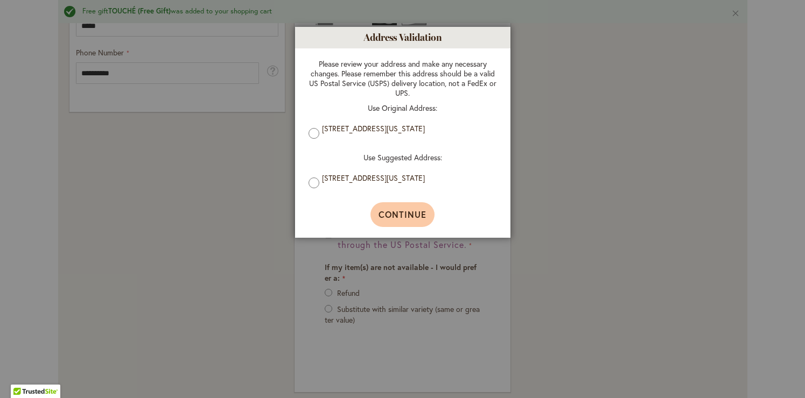
click at [399, 206] on button "Continue" at bounding box center [402, 214] width 64 height 25
type input "**********"
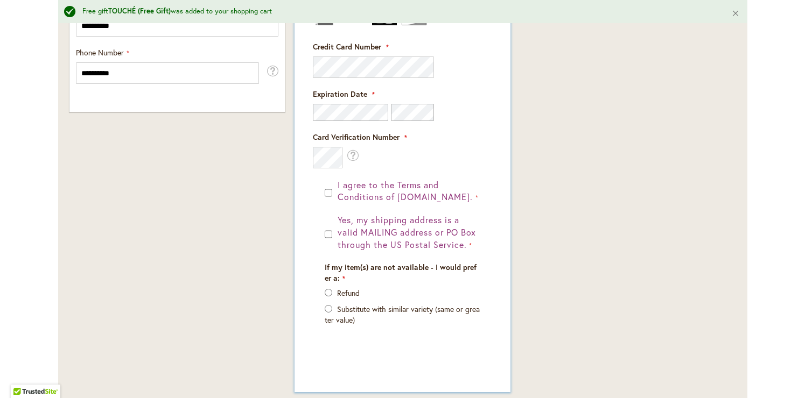
click at [325, 193] on fieldset "Payment Information Payment Method Discount Code Enter discount code Apply Gift…" at bounding box center [402, 90] width 202 height 555
click at [330, 192] on fieldset "Payment Information Payment Method Discount Code Enter discount code Apply Gift…" at bounding box center [402, 90] width 202 height 555
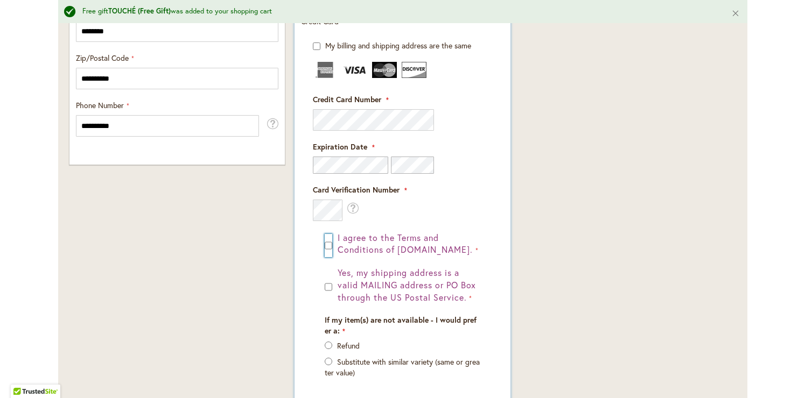
scroll to position [747, 0]
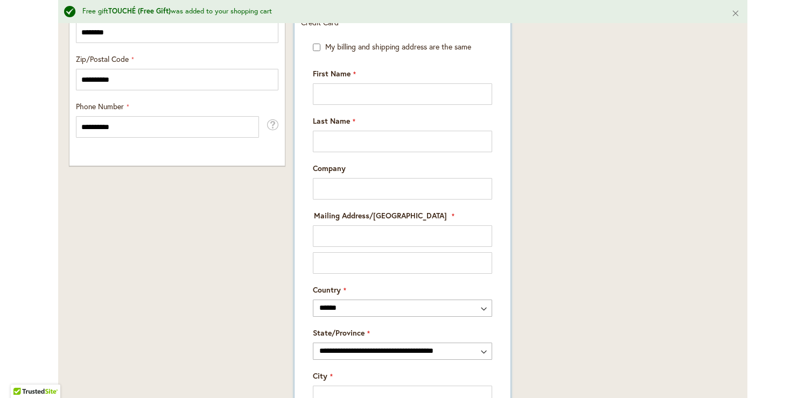
click at [315, 41] on div "My billing and shipping address are the same" at bounding box center [402, 46] width 179 height 11
click at [316, 51] on div "My billing and shipping address are the same" at bounding box center [402, 46] width 179 height 11
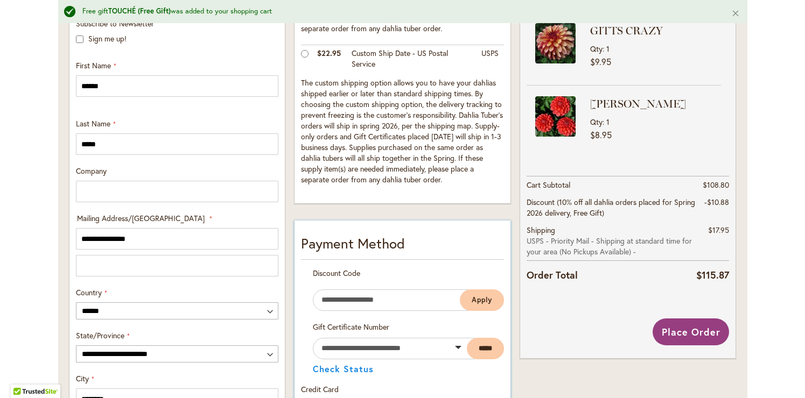
scroll to position [375, 0]
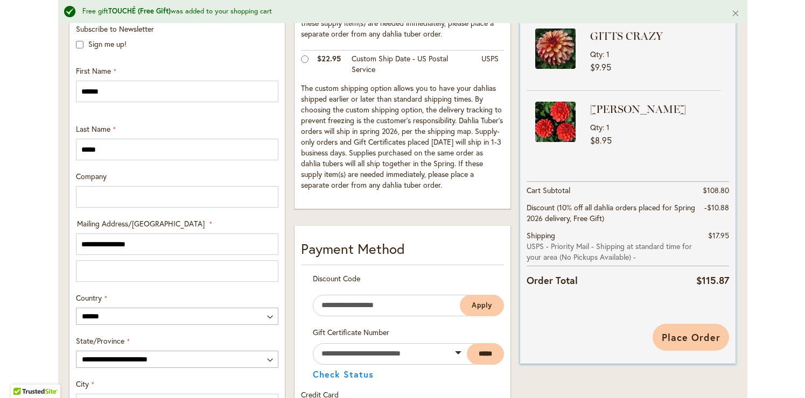
click at [684, 338] on span "Place Order" at bounding box center [690, 337] width 59 height 13
